Goal: Communication & Community: Answer question/provide support

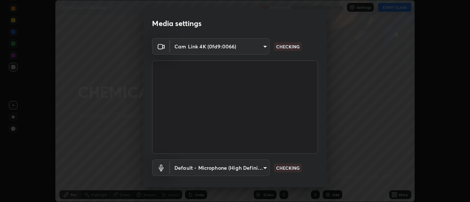
scroll to position [39, 0]
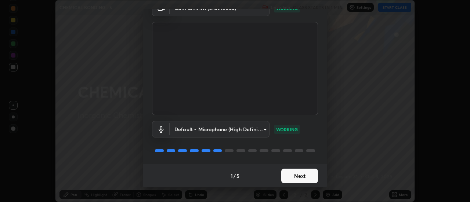
click at [287, 176] on button "Next" at bounding box center [299, 176] width 37 height 15
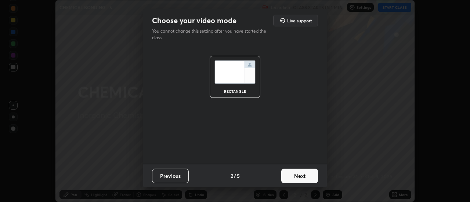
click at [292, 175] on button "Next" at bounding box center [299, 176] width 37 height 15
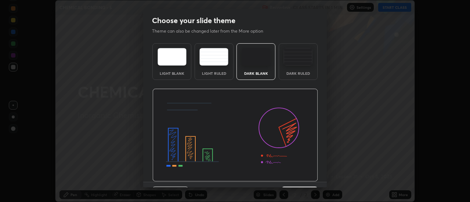
scroll to position [18, 0]
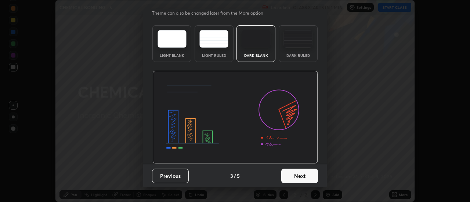
click at [290, 176] on button "Next" at bounding box center [299, 176] width 37 height 15
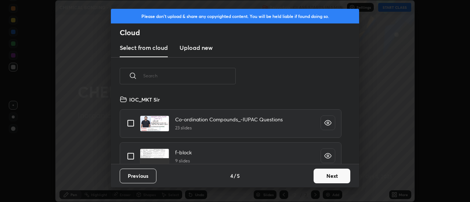
scroll to position [69, 236]
click at [320, 174] on button "Next" at bounding box center [332, 176] width 37 height 15
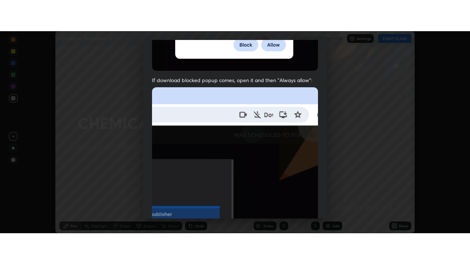
scroll to position [188, 0]
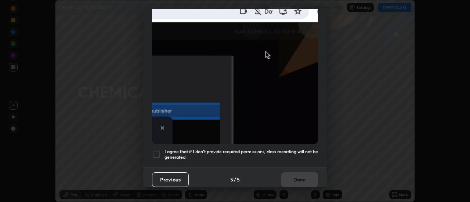
click at [157, 151] on div at bounding box center [156, 154] width 9 height 9
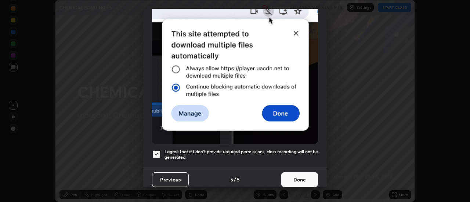
click at [293, 174] on button "Done" at bounding box center [299, 180] width 37 height 15
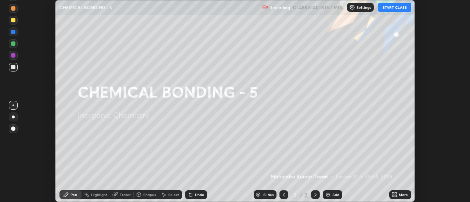
click at [393, 193] on icon at bounding box center [393, 194] width 2 height 2
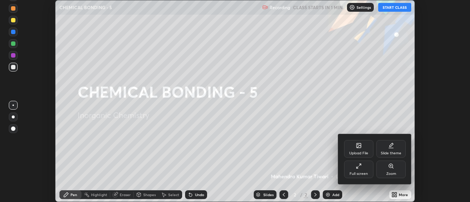
click at [355, 172] on div "Full screen" at bounding box center [359, 174] width 18 height 4
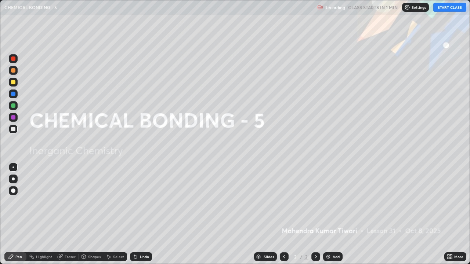
scroll to position [264, 470]
click at [336, 202] on div "Add" at bounding box center [336, 257] width 7 height 4
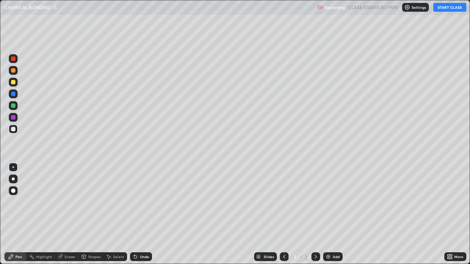
click at [449, 8] on button "START CLASS" at bounding box center [449, 7] width 33 height 9
click at [17, 81] on div at bounding box center [13, 82] width 9 height 9
click at [12, 194] on div at bounding box center [13, 191] width 9 height 9
click at [10, 192] on div at bounding box center [13, 191] width 9 height 9
click at [134, 202] on icon at bounding box center [135, 257] width 3 height 3
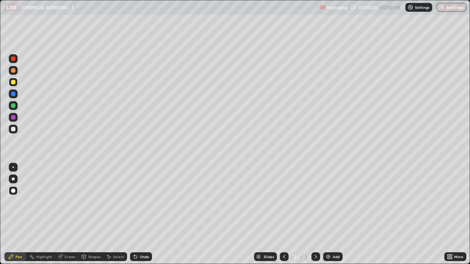
click at [137, 202] on div "Undo" at bounding box center [141, 257] width 22 height 9
click at [91, 202] on div "Shapes" at bounding box center [94, 257] width 12 height 4
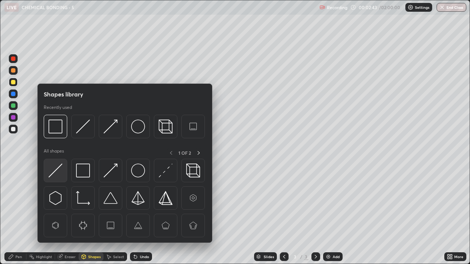
click at [55, 168] on img at bounding box center [55, 171] width 14 height 14
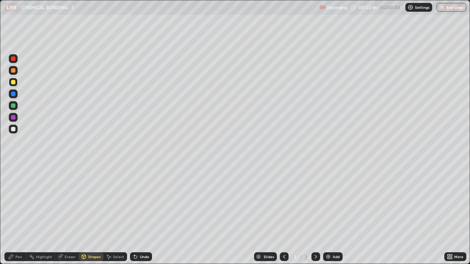
click at [14, 126] on div at bounding box center [13, 129] width 9 height 9
click at [11, 130] on div at bounding box center [13, 129] width 4 height 4
click at [14, 130] on div at bounding box center [13, 129] width 4 height 4
click at [89, 202] on div "Shapes" at bounding box center [94, 257] width 12 height 4
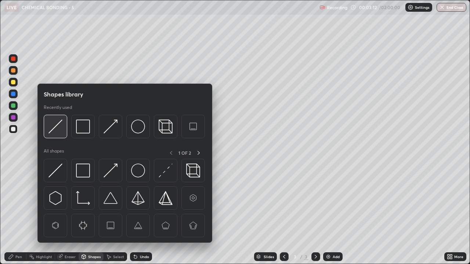
click at [54, 132] on img at bounding box center [55, 127] width 14 height 14
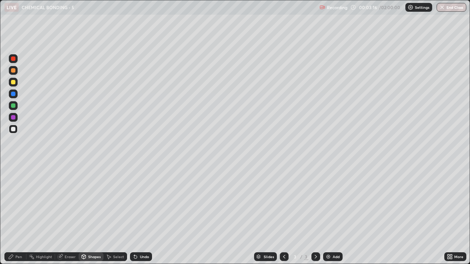
click at [14, 202] on div "Pen" at bounding box center [15, 257] width 22 height 9
click at [11, 130] on div at bounding box center [13, 129] width 4 height 4
click at [92, 202] on div "Shapes" at bounding box center [94, 257] width 12 height 4
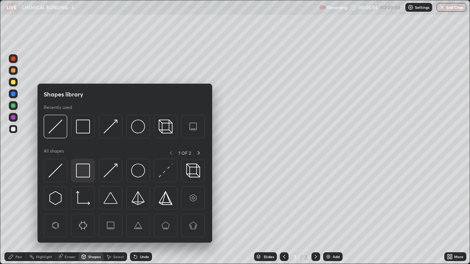
click at [82, 170] on img at bounding box center [83, 171] width 14 height 14
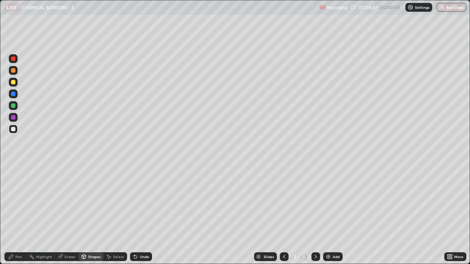
click at [14, 202] on div "Pen" at bounding box center [15, 257] width 22 height 9
click at [12, 106] on div at bounding box center [13, 106] width 4 height 4
click at [87, 202] on div "Shapes" at bounding box center [91, 257] width 25 height 9
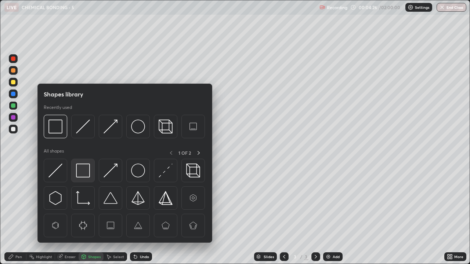
click at [83, 171] on img at bounding box center [83, 171] width 14 height 14
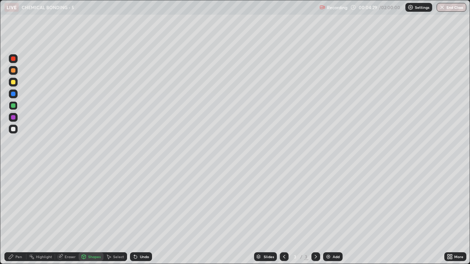
click at [137, 202] on icon at bounding box center [136, 257] width 6 height 6
click at [10, 131] on div at bounding box center [13, 129] width 9 height 9
click at [93, 202] on div "Shapes" at bounding box center [91, 257] width 25 height 9
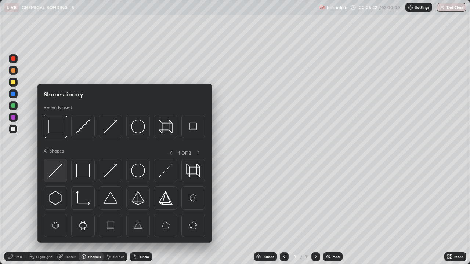
click at [63, 170] on div at bounding box center [55, 170] width 23 height 23
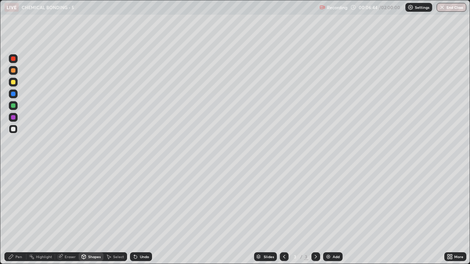
click at [21, 202] on div "Pen" at bounding box center [18, 257] width 7 height 4
click at [93, 202] on div "Shapes" at bounding box center [94, 257] width 12 height 4
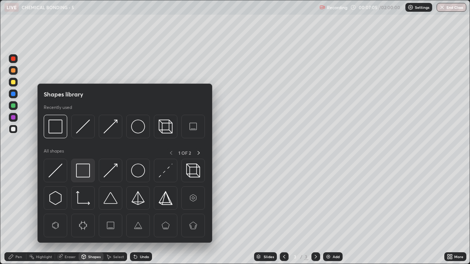
click at [77, 175] on img at bounding box center [83, 171] width 14 height 14
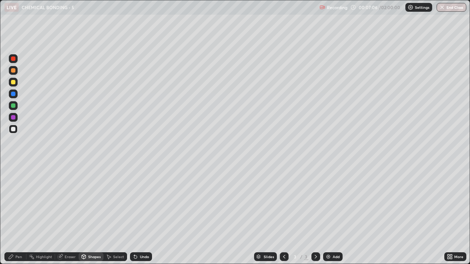
click at [11, 105] on div at bounding box center [13, 106] width 4 height 4
click at [337, 202] on div "Add" at bounding box center [332, 257] width 19 height 9
click at [11, 202] on icon at bounding box center [11, 257] width 4 height 4
click at [14, 133] on div at bounding box center [13, 129] width 9 height 9
click at [12, 114] on div at bounding box center [13, 117] width 9 height 9
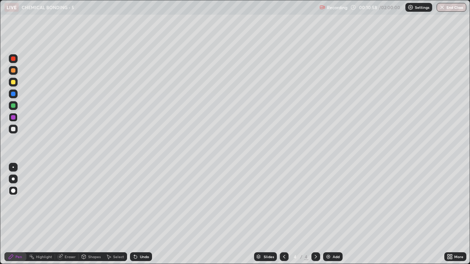
click at [283, 202] on icon at bounding box center [284, 257] width 6 height 6
click at [315, 202] on icon at bounding box center [316, 257] width 6 height 6
click at [112, 202] on div "Select" at bounding box center [115, 257] width 23 height 9
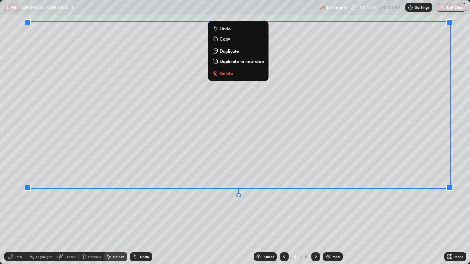
click at [246, 77] on button "Delete" at bounding box center [238, 73] width 55 height 9
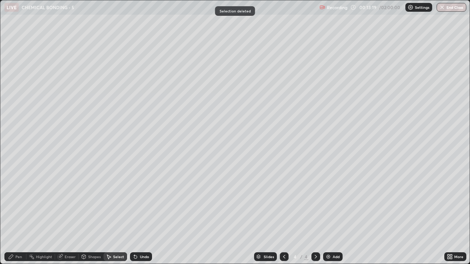
click at [15, 202] on div "Pen" at bounding box center [18, 257] width 7 height 4
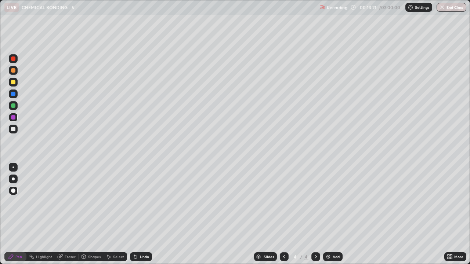
click at [14, 128] on div at bounding box center [13, 129] width 4 height 4
click at [11, 83] on div at bounding box center [13, 82] width 4 height 4
click at [12, 130] on div at bounding box center [13, 129] width 4 height 4
click at [12, 129] on div at bounding box center [13, 129] width 4 height 4
click at [333, 202] on div "Add" at bounding box center [336, 257] width 7 height 4
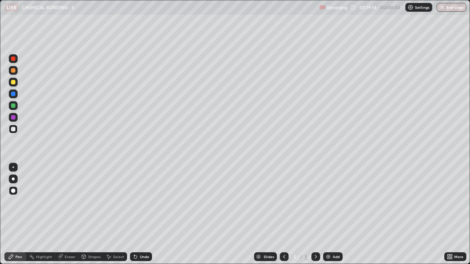
click at [15, 202] on div "Pen" at bounding box center [15, 257] width 22 height 9
click at [10, 82] on div at bounding box center [13, 82] width 9 height 9
click at [14, 126] on div at bounding box center [13, 129] width 9 height 9
click at [10, 105] on div at bounding box center [13, 105] width 9 height 9
click at [13, 83] on div at bounding box center [13, 82] width 4 height 4
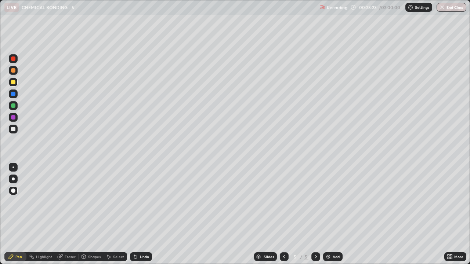
click at [95, 202] on div "Shapes" at bounding box center [91, 257] width 25 height 9
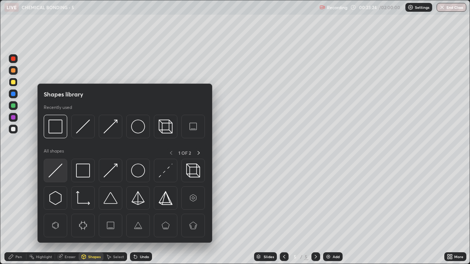
click at [63, 174] on div at bounding box center [55, 170] width 23 height 23
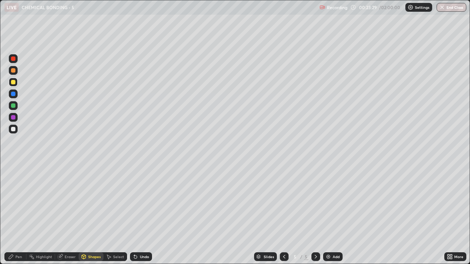
click at [16, 202] on div "Pen" at bounding box center [18, 257] width 7 height 4
click at [16, 130] on div at bounding box center [13, 129] width 9 height 9
click at [140, 202] on div "Undo" at bounding box center [144, 257] width 9 height 4
click at [142, 202] on div "Undo" at bounding box center [144, 257] width 9 height 4
click at [144, 202] on div "Undo" at bounding box center [144, 257] width 9 height 4
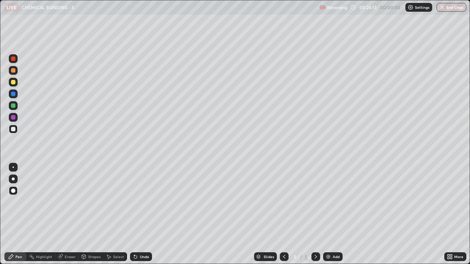
click at [145, 202] on div "Undo" at bounding box center [144, 257] width 9 height 4
click at [89, 202] on div "Shapes" at bounding box center [94, 257] width 12 height 4
click at [119, 202] on div "Select" at bounding box center [118, 257] width 11 height 4
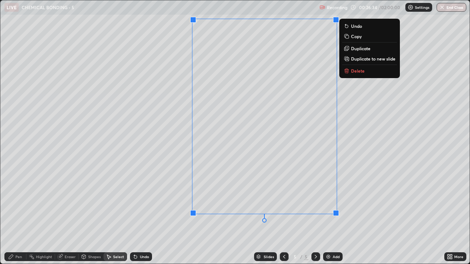
click at [352, 40] on button "Copy" at bounding box center [369, 36] width 55 height 9
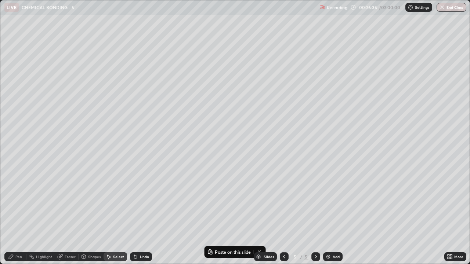
click at [17, 202] on div "Pen" at bounding box center [15, 257] width 22 height 9
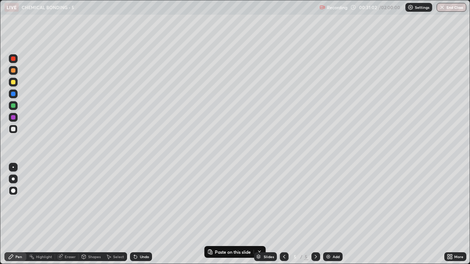
click at [333, 202] on div "Add" at bounding box center [336, 257] width 7 height 4
click at [116, 202] on div "Select" at bounding box center [118, 257] width 11 height 4
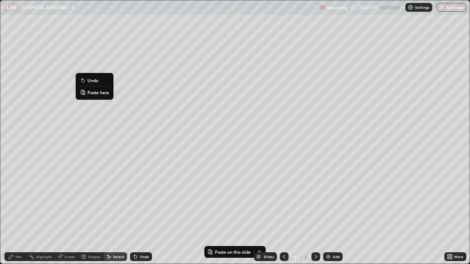
click at [91, 93] on p "Paste here" at bounding box center [98, 93] width 22 height 6
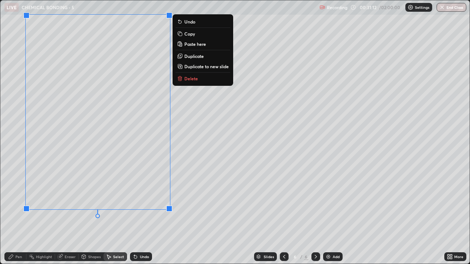
click at [157, 202] on div "0 ° Undo Copy Paste here Duplicate Duplicate to new slide Delete" at bounding box center [234, 132] width 469 height 264
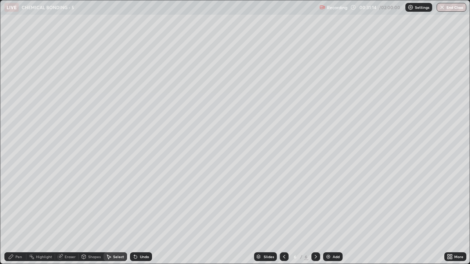
click at [69, 202] on div "Eraser" at bounding box center [70, 257] width 11 height 4
click at [12, 202] on div "Pen" at bounding box center [15, 257] width 22 height 9
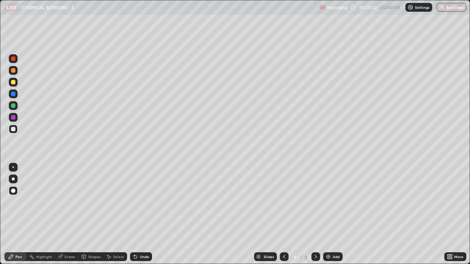
click at [10, 80] on div at bounding box center [13, 82] width 9 height 9
click at [140, 202] on div "Undo" at bounding box center [141, 257] width 22 height 9
click at [9, 127] on div at bounding box center [13, 129] width 9 height 9
click at [12, 117] on div at bounding box center [13, 117] width 4 height 4
click at [93, 202] on div "Shapes" at bounding box center [94, 257] width 12 height 4
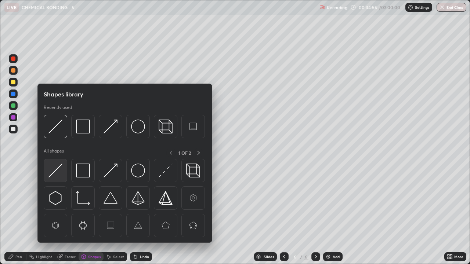
click at [57, 172] on img at bounding box center [55, 171] width 14 height 14
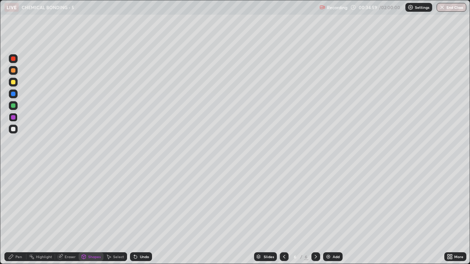
click at [142, 202] on div "Undo" at bounding box center [144, 257] width 9 height 4
click at [140, 202] on div "Undo" at bounding box center [144, 257] width 9 height 4
click at [23, 202] on div "Pen" at bounding box center [15, 257] width 22 height 9
click at [12, 81] on div at bounding box center [13, 82] width 4 height 4
click at [116, 202] on div "Select" at bounding box center [118, 257] width 11 height 4
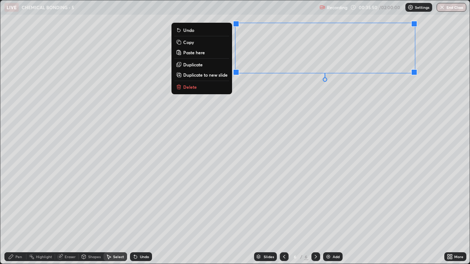
click at [194, 42] on button "Copy" at bounding box center [201, 42] width 55 height 9
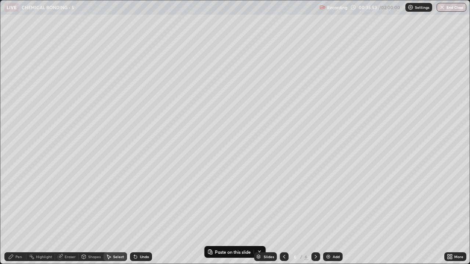
click at [16, 202] on div "Pen" at bounding box center [18, 257] width 7 height 4
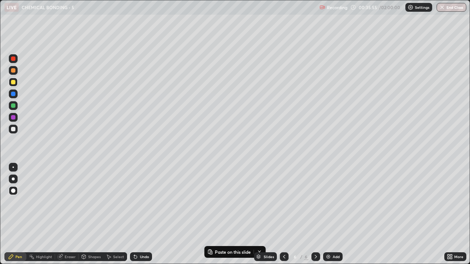
click at [12, 71] on div at bounding box center [13, 70] width 4 height 4
click at [141, 202] on div "Undo" at bounding box center [141, 257] width 22 height 9
click at [13, 132] on div at bounding box center [13, 129] width 9 height 9
click at [333, 202] on div "Add" at bounding box center [336, 257] width 7 height 4
click at [12, 80] on div at bounding box center [13, 82] width 4 height 4
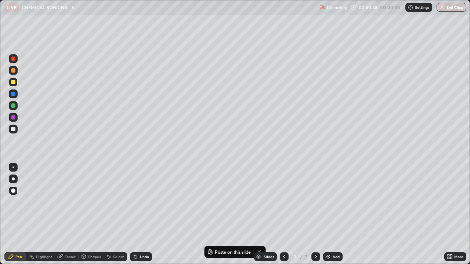
click at [116, 202] on div "Select" at bounding box center [118, 257] width 11 height 4
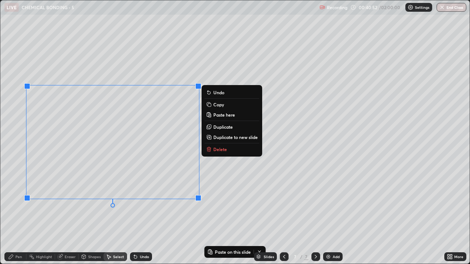
click at [224, 152] on p "Delete" at bounding box center [220, 150] width 14 height 6
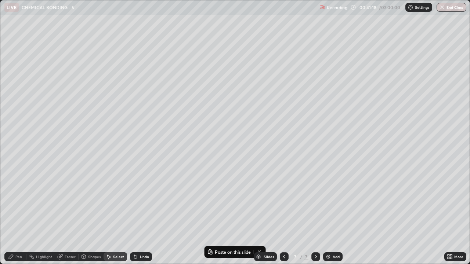
click at [16, 202] on div "Pen" at bounding box center [15, 257] width 22 height 9
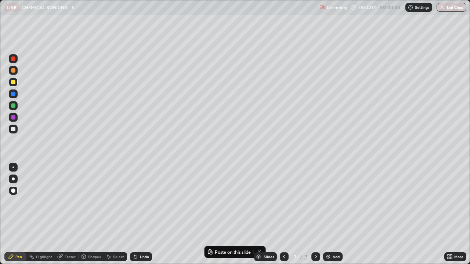
click at [14, 106] on div at bounding box center [13, 106] width 4 height 4
click at [12, 70] on div at bounding box center [13, 70] width 4 height 4
click at [14, 70] on div at bounding box center [13, 70] width 4 height 4
click at [10, 125] on div at bounding box center [13, 129] width 9 height 12
click at [284, 202] on div at bounding box center [284, 257] width 9 height 9
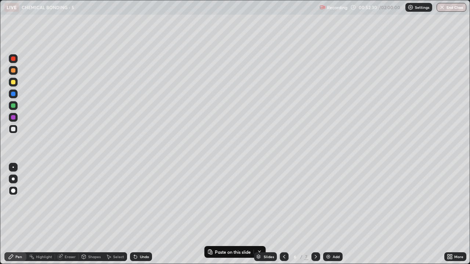
click at [12, 120] on div at bounding box center [13, 117] width 9 height 9
click at [314, 202] on icon at bounding box center [316, 257] width 6 height 6
click at [69, 202] on div "Eraser" at bounding box center [70, 257] width 11 height 4
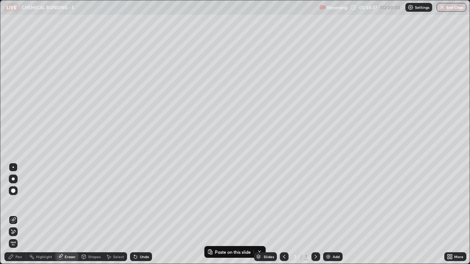
click at [14, 202] on div "Erase all" at bounding box center [13, 243] width 9 height 9
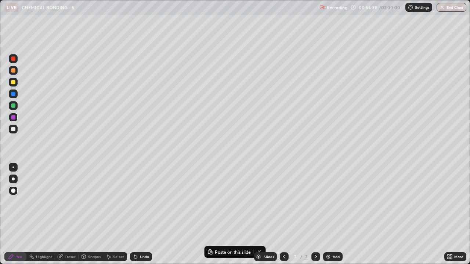
click at [13, 81] on div at bounding box center [13, 82] width 4 height 4
click at [283, 202] on icon at bounding box center [284, 257] width 6 height 6
click at [315, 202] on icon at bounding box center [316, 257] width 6 height 6
click at [113, 202] on div "Select" at bounding box center [118, 257] width 11 height 4
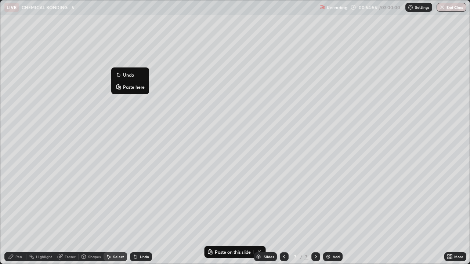
click at [130, 87] on p "Paste here" at bounding box center [134, 87] width 22 height 6
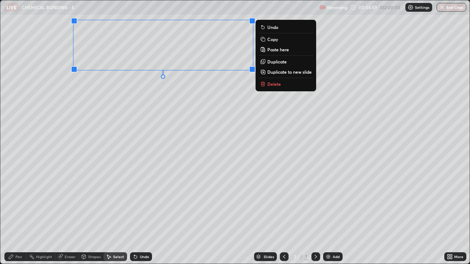
click at [84, 87] on div "0 ° Undo Copy Paste here Duplicate Duplicate to new slide Delete" at bounding box center [234, 132] width 469 height 264
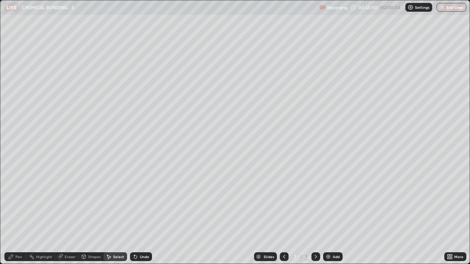
click at [18, 202] on div "Pen" at bounding box center [15, 257] width 22 height 9
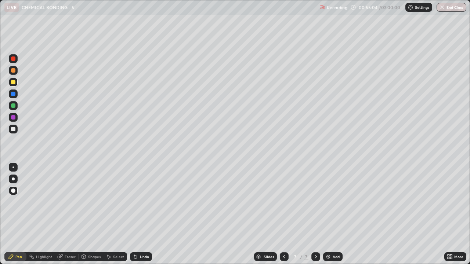
click at [12, 129] on div at bounding box center [13, 129] width 4 height 4
click at [12, 103] on div at bounding box center [13, 105] width 9 height 9
click at [87, 202] on div "Shapes" at bounding box center [91, 257] width 25 height 9
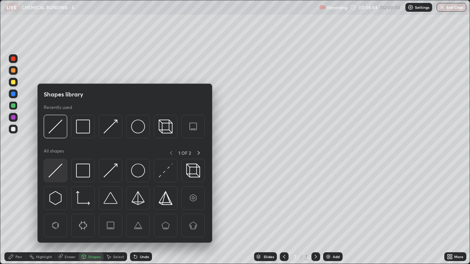
click at [60, 169] on img at bounding box center [55, 171] width 14 height 14
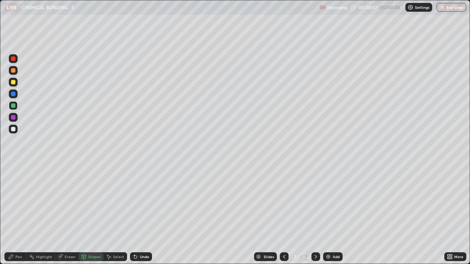
click at [14, 202] on div "Pen" at bounding box center [15, 257] width 22 height 9
click at [120, 202] on div "Select" at bounding box center [118, 257] width 11 height 4
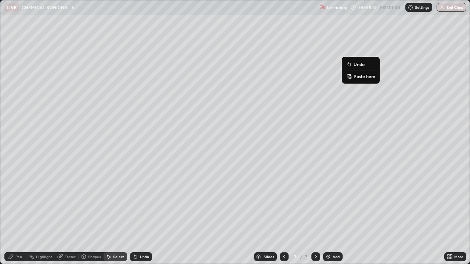
click at [358, 76] on p "Paste here" at bounding box center [365, 76] width 22 height 6
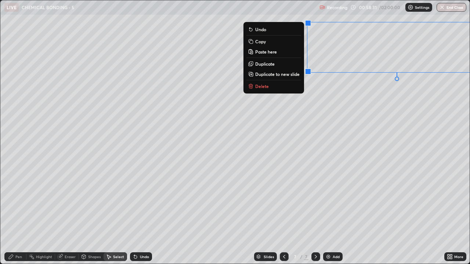
click at [337, 162] on div "0 ° Undo Copy Paste here Duplicate Duplicate to new slide Delete" at bounding box center [234, 132] width 469 height 264
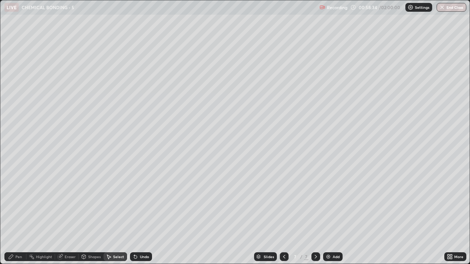
click at [23, 202] on div "Pen" at bounding box center [15, 257] width 22 height 9
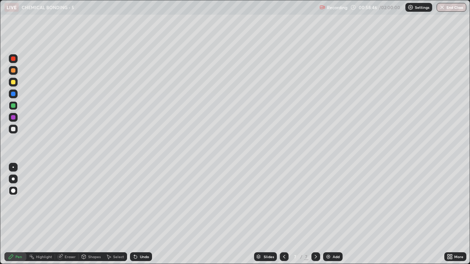
click at [73, 202] on div "Eraser" at bounding box center [70, 257] width 11 height 4
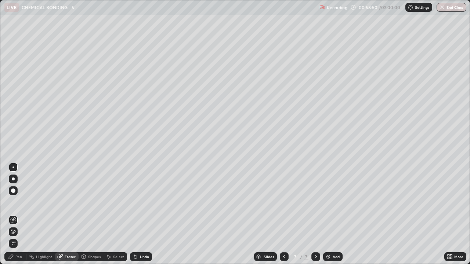
click at [19, 202] on div "Pen" at bounding box center [15, 257] width 22 height 9
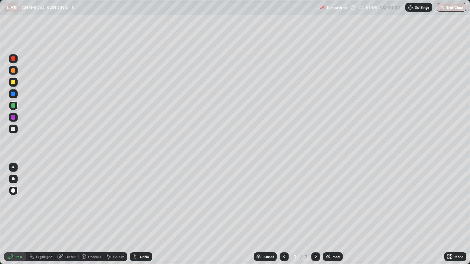
click at [13, 82] on div at bounding box center [13, 82] width 4 height 4
click at [330, 202] on img at bounding box center [328, 257] width 6 height 6
click at [284, 202] on icon at bounding box center [284, 257] width 2 height 4
click at [280, 202] on div at bounding box center [284, 257] width 9 height 15
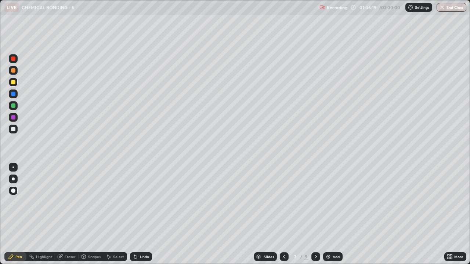
click at [283, 202] on div at bounding box center [284, 257] width 9 height 9
click at [316, 202] on div at bounding box center [315, 257] width 9 height 9
click at [316, 202] on icon at bounding box center [316, 257] width 6 height 6
click at [114, 202] on div "Select" at bounding box center [118, 257] width 11 height 4
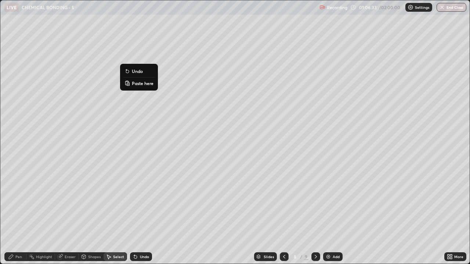
click at [138, 83] on p "Paste here" at bounding box center [143, 83] width 22 height 6
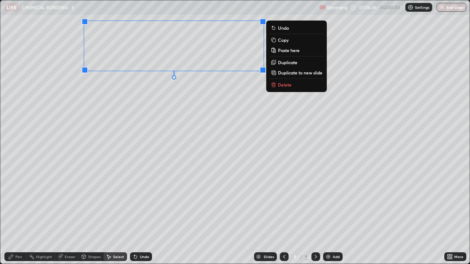
click at [82, 89] on div "0 ° Undo Copy Paste here Duplicate Duplicate to new slide Delete" at bounding box center [234, 132] width 469 height 264
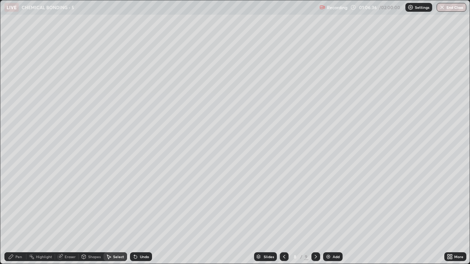
click at [15, 202] on div "Pen" at bounding box center [15, 257] width 22 height 9
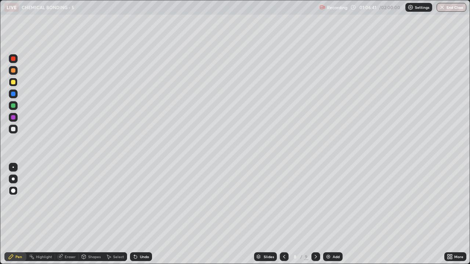
click at [69, 202] on div "Eraser" at bounding box center [70, 257] width 11 height 4
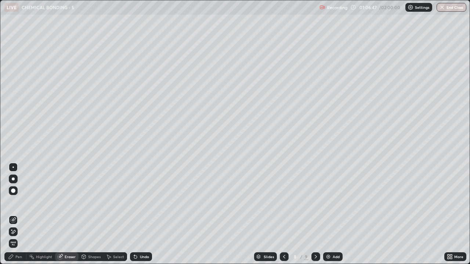
click at [13, 202] on div "Pen" at bounding box center [15, 257] width 22 height 9
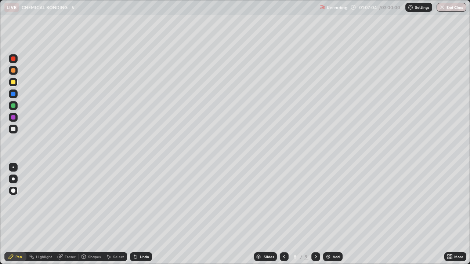
click at [12, 129] on div at bounding box center [13, 129] width 4 height 4
click at [138, 202] on div "Undo" at bounding box center [141, 257] width 22 height 9
click at [144, 202] on div "Undo" at bounding box center [141, 257] width 22 height 9
click at [143, 202] on div "Undo" at bounding box center [141, 257] width 22 height 9
click at [141, 202] on div "Undo" at bounding box center [141, 257] width 22 height 9
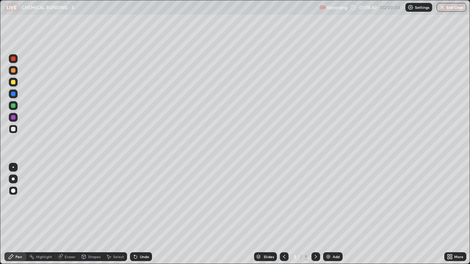
click at [141, 202] on div "Undo" at bounding box center [141, 257] width 22 height 9
click at [143, 202] on div "Undo" at bounding box center [141, 257] width 22 height 9
click at [142, 202] on div "Undo" at bounding box center [141, 257] width 22 height 9
click at [314, 202] on icon at bounding box center [316, 257] width 6 height 6
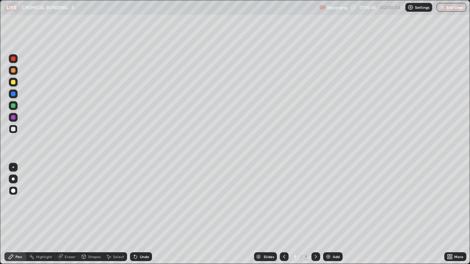
click at [14, 82] on div at bounding box center [13, 82] width 4 height 4
click at [13, 129] on div at bounding box center [13, 129] width 4 height 4
click at [73, 202] on div "Eraser" at bounding box center [70, 257] width 11 height 4
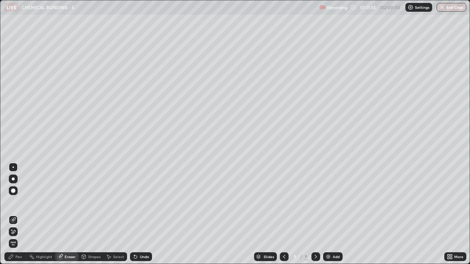
click at [15, 202] on div "Pen" at bounding box center [15, 257] width 22 height 9
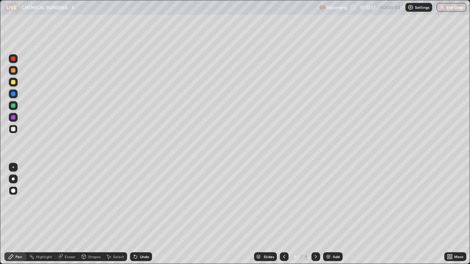
click at [11, 104] on div at bounding box center [13, 106] width 4 height 4
click at [17, 130] on div at bounding box center [13, 129] width 9 height 9
click at [12, 117] on div at bounding box center [13, 117] width 4 height 4
click at [330, 202] on img at bounding box center [328, 257] width 6 height 6
click at [12, 82] on div at bounding box center [13, 82] width 4 height 4
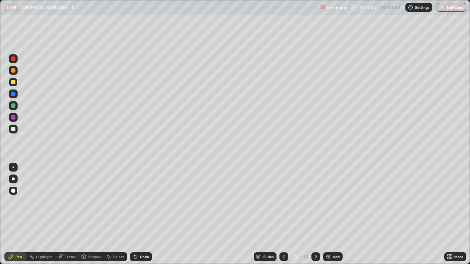
click at [134, 202] on icon at bounding box center [134, 255] width 1 height 1
click at [93, 202] on div "Shapes" at bounding box center [91, 257] width 25 height 9
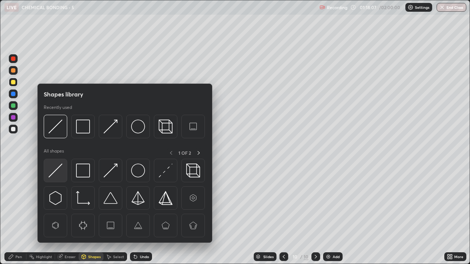
click at [59, 173] on img at bounding box center [55, 171] width 14 height 14
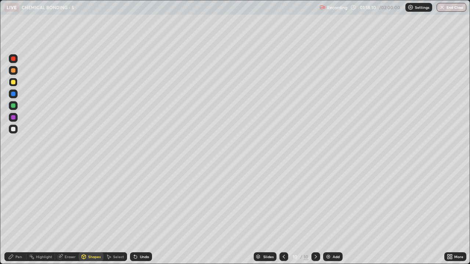
click at [16, 202] on div "Pen" at bounding box center [15, 257] width 22 height 9
click at [140, 202] on div "Undo" at bounding box center [144, 257] width 9 height 4
click at [87, 202] on div "Shapes" at bounding box center [91, 257] width 25 height 9
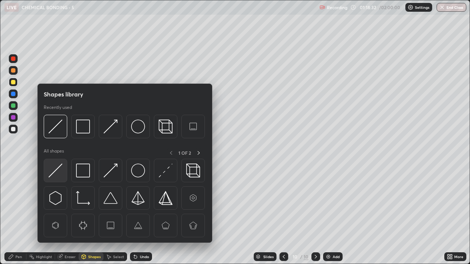
click at [61, 176] on img at bounding box center [55, 171] width 14 height 14
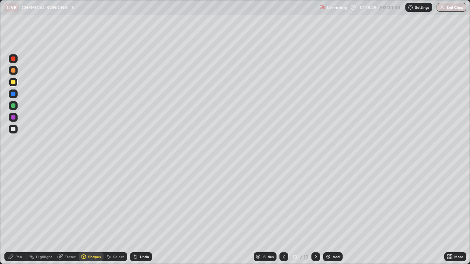
click at [19, 202] on div "Pen" at bounding box center [15, 257] width 22 height 9
click at [15, 127] on div at bounding box center [13, 129] width 4 height 4
click at [12, 129] on div at bounding box center [13, 129] width 4 height 4
click at [117, 202] on div "Select" at bounding box center [118, 257] width 11 height 4
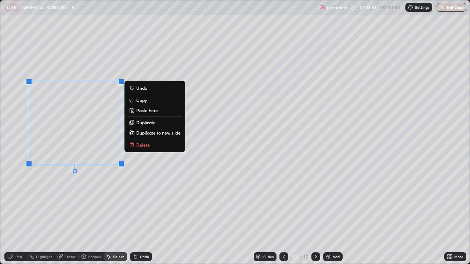
click at [142, 145] on p "Delete" at bounding box center [143, 145] width 14 height 6
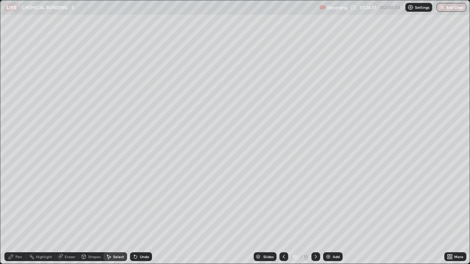
click at [91, 202] on div "Shapes" at bounding box center [94, 257] width 12 height 4
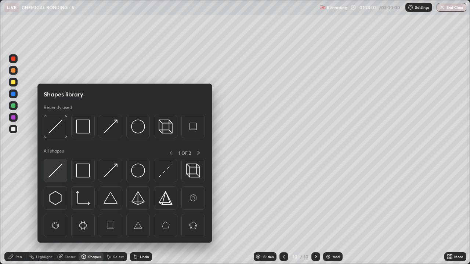
click at [56, 171] on img at bounding box center [55, 171] width 14 height 14
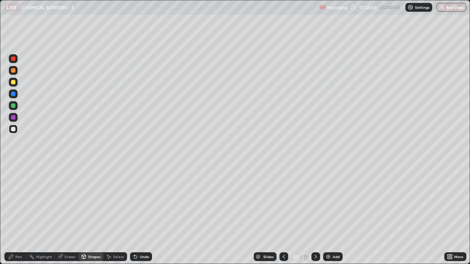
click at [12, 103] on div at bounding box center [13, 105] width 9 height 9
click at [142, 202] on div "Undo" at bounding box center [144, 257] width 9 height 4
click at [144, 202] on div "Undo" at bounding box center [144, 257] width 9 height 4
click at [141, 202] on div "Undo" at bounding box center [141, 257] width 22 height 9
click at [142, 202] on div "Undo" at bounding box center [141, 257] width 22 height 9
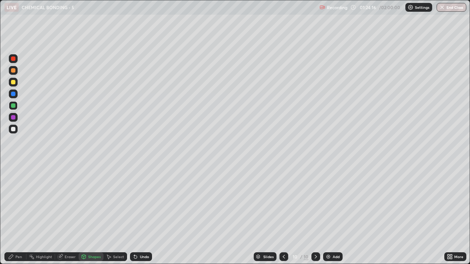
click at [17, 202] on div "Pen" at bounding box center [18, 257] width 7 height 4
click at [11, 129] on div at bounding box center [13, 129] width 4 height 4
click at [91, 202] on div "Shapes" at bounding box center [94, 257] width 12 height 4
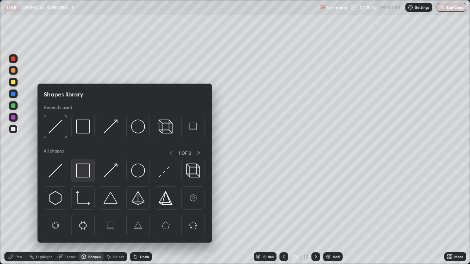
click at [80, 169] on img at bounding box center [83, 171] width 14 height 14
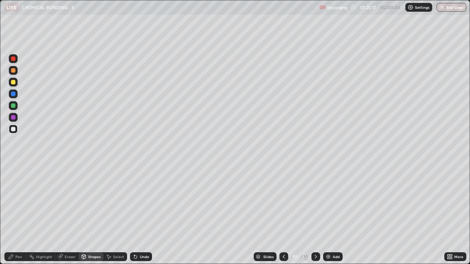
click at [10, 202] on icon at bounding box center [11, 257] width 6 height 6
click at [141, 202] on div "Undo" at bounding box center [144, 257] width 9 height 4
click at [140, 202] on div "Undo" at bounding box center [141, 257] width 22 height 9
click at [119, 202] on div "Select" at bounding box center [115, 257] width 23 height 9
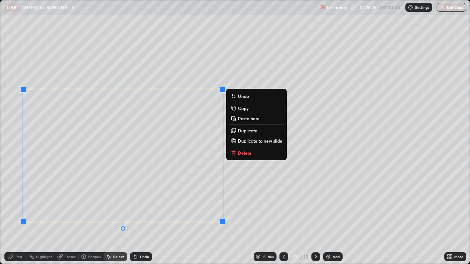
click at [233, 109] on rect at bounding box center [233, 108] width 3 height 3
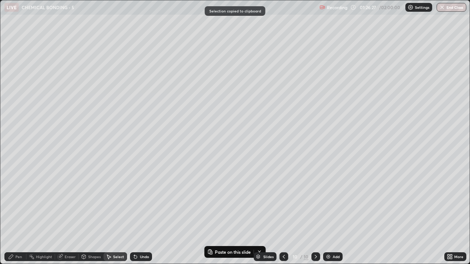
click at [20, 202] on div "Pen" at bounding box center [18, 257] width 7 height 4
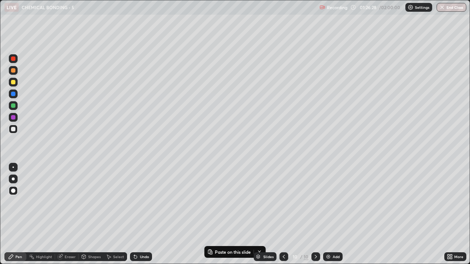
click at [13, 117] on div at bounding box center [13, 117] width 4 height 4
click at [144, 202] on div "Undo" at bounding box center [144, 257] width 9 height 4
click at [119, 202] on div "Select" at bounding box center [118, 257] width 11 height 4
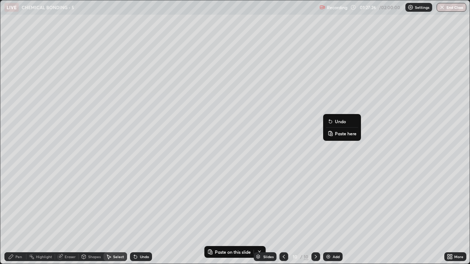
click at [339, 134] on p "Paste here" at bounding box center [346, 134] width 22 height 6
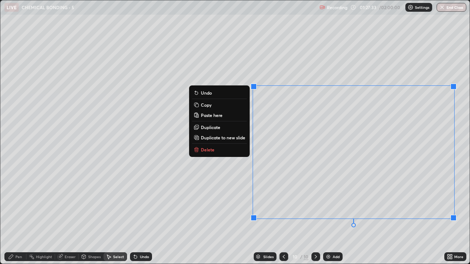
click at [234, 184] on div "0 ° Undo Copy Paste here Duplicate Duplicate to new slide Delete" at bounding box center [234, 132] width 469 height 264
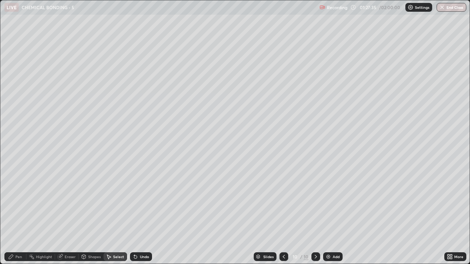
click at [15, 202] on div "Pen" at bounding box center [15, 257] width 22 height 9
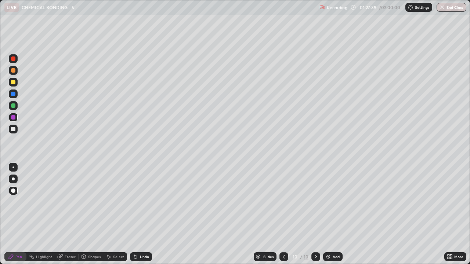
click at [66, 202] on div "Eraser" at bounding box center [70, 257] width 11 height 4
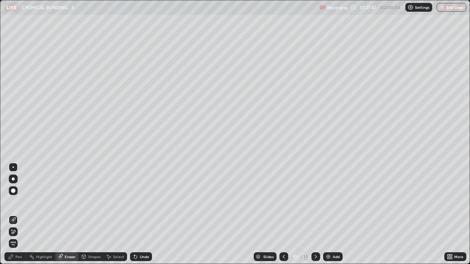
click at [17, 202] on div "Pen" at bounding box center [15, 257] width 22 height 9
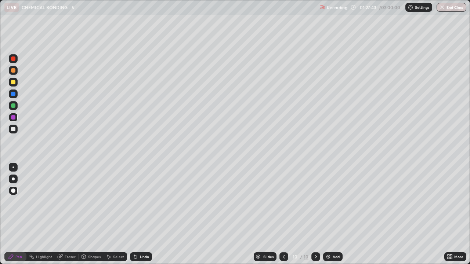
click at [69, 202] on div "Eraser" at bounding box center [70, 257] width 11 height 4
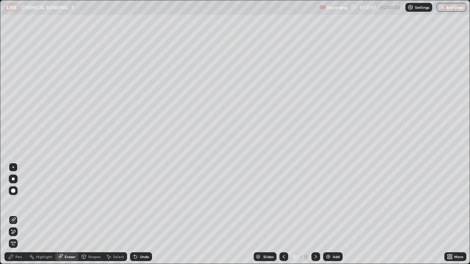
click at [17, 202] on div "Pen" at bounding box center [15, 257] width 22 height 9
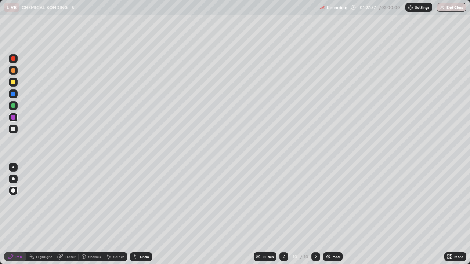
click at [10, 129] on div at bounding box center [13, 129] width 9 height 9
click at [150, 202] on div "Undo" at bounding box center [141, 257] width 22 height 9
click at [12, 81] on div at bounding box center [13, 82] width 4 height 4
click at [337, 202] on div "Add" at bounding box center [332, 257] width 19 height 9
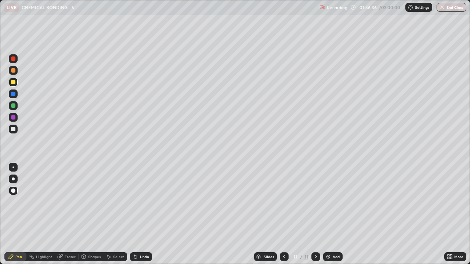
click at [13, 129] on div at bounding box center [13, 129] width 4 height 4
click at [112, 202] on div "Select" at bounding box center [115, 257] width 23 height 9
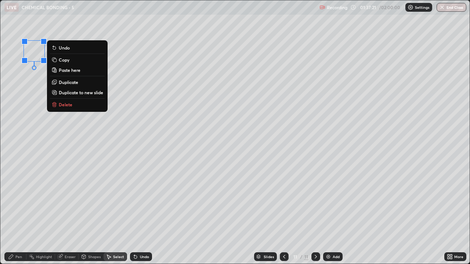
click at [63, 104] on p "Delete" at bounding box center [66, 105] width 14 height 6
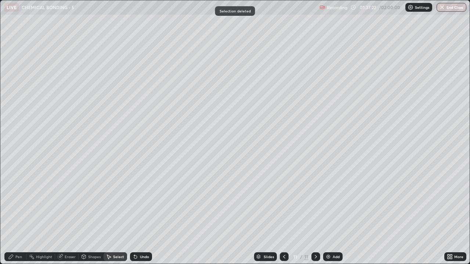
click at [16, 202] on div "Pen" at bounding box center [18, 257] width 7 height 4
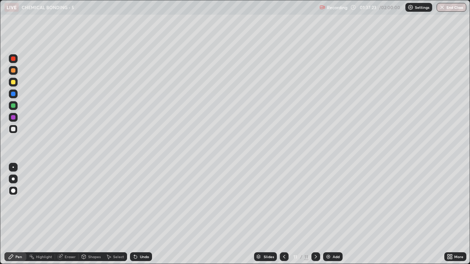
click at [13, 82] on div at bounding box center [13, 82] width 4 height 4
click at [10, 129] on div at bounding box center [13, 129] width 9 height 9
click at [72, 202] on div "Eraser" at bounding box center [70, 257] width 11 height 4
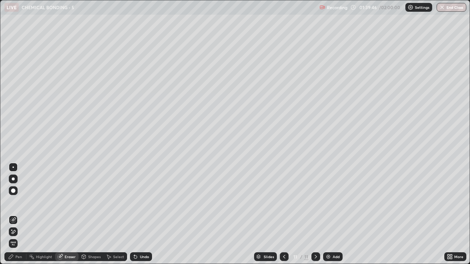
click at [74, 202] on div "Eraser" at bounding box center [70, 257] width 11 height 4
click at [21, 202] on div "Pen" at bounding box center [18, 257] width 7 height 4
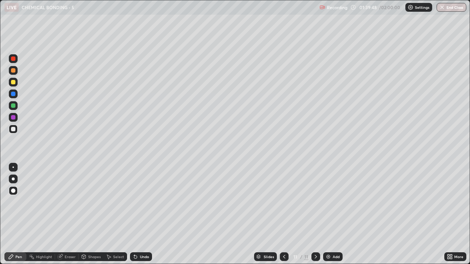
click at [21, 202] on div "Pen" at bounding box center [15, 257] width 22 height 9
click at [12, 107] on div at bounding box center [13, 106] width 4 height 4
click at [449, 9] on button "End Class" at bounding box center [452, 7] width 30 height 9
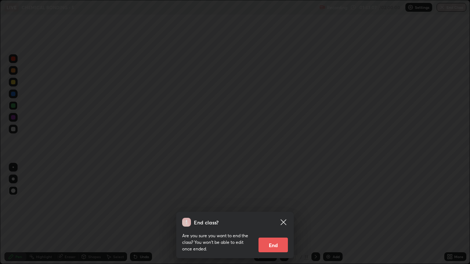
click at [279, 202] on button "End" at bounding box center [272, 245] width 29 height 15
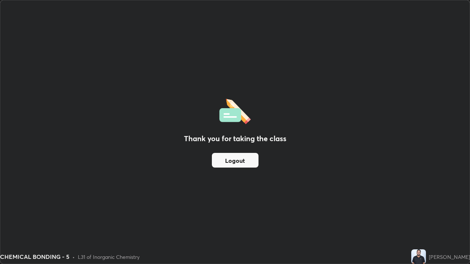
click at [248, 166] on button "Logout" at bounding box center [235, 160] width 47 height 15
